Goal: Task Accomplishment & Management: Use online tool/utility

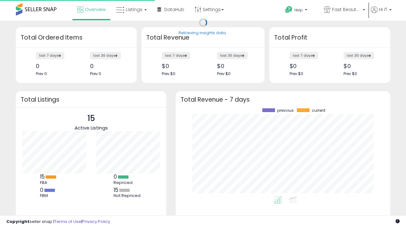
scroll to position [88, 202]
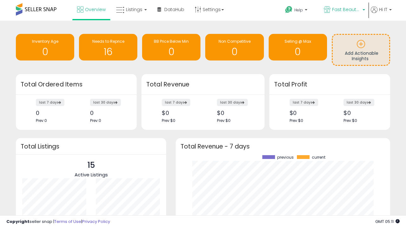
click at [344, 10] on span "Fast Beauty ([GEOGRAPHIC_DATA])" at bounding box center [346, 9] width 29 height 6
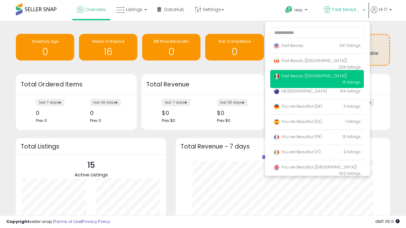
click at [317, 77] on span "Fast Beauty ([GEOGRAPHIC_DATA])" at bounding box center [310, 75] width 74 height 5
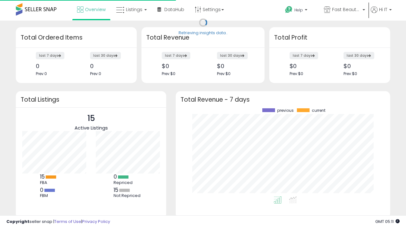
scroll to position [88, 202]
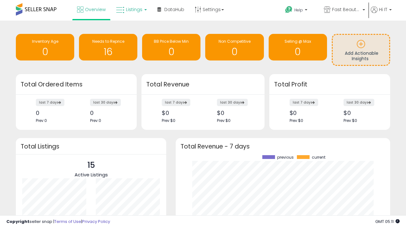
click at [131, 10] on span "Listings" at bounding box center [134, 9] width 16 height 6
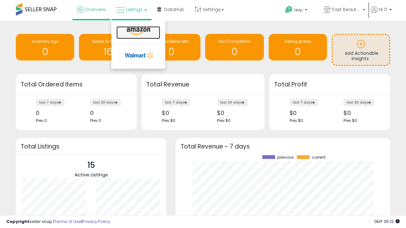
click at [138, 31] on icon at bounding box center [139, 31] width 28 height 8
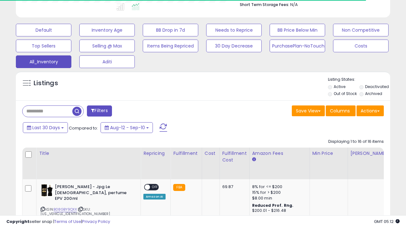
scroll to position [298, 0]
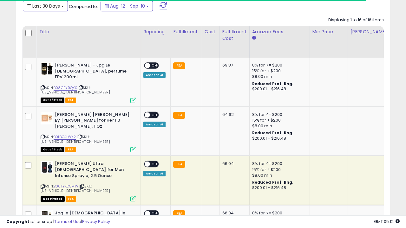
click at [40, 5] on span "Last 30 Days" at bounding box center [46, 6] width 28 height 6
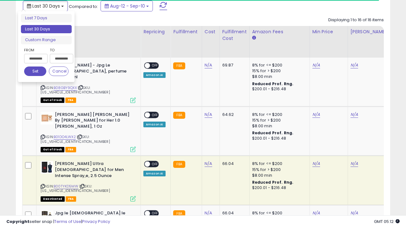
scroll to position [0, 5]
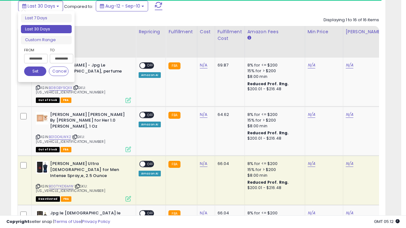
click at [46, 29] on li "Last 30 Days" at bounding box center [46, 29] width 51 height 9
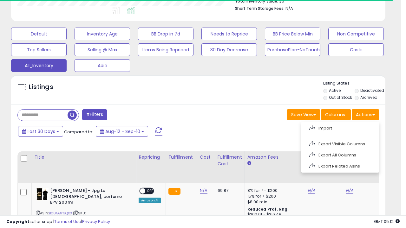
click at [339, 154] on link "Export All Columns" at bounding box center [339, 155] width 69 height 10
